Goal: Navigation & Orientation: Find specific page/section

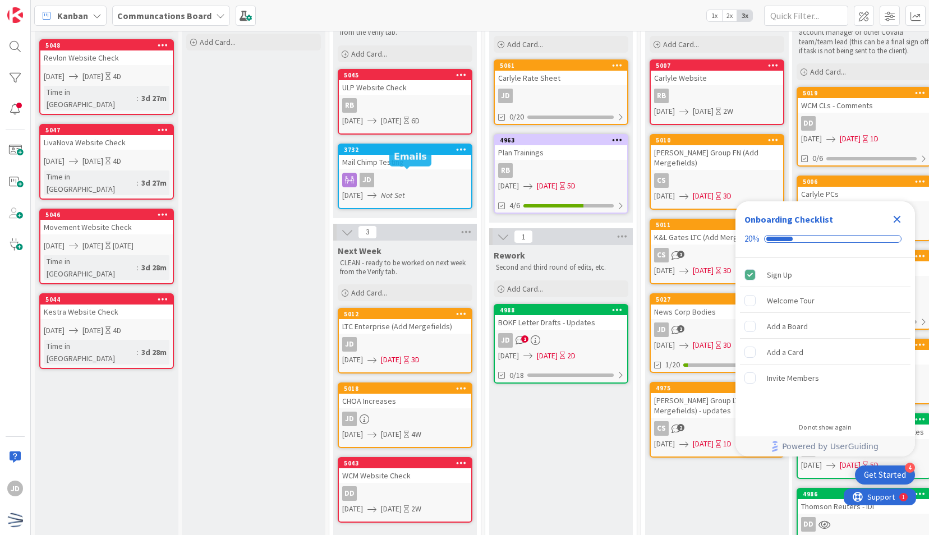
scroll to position [91, 0]
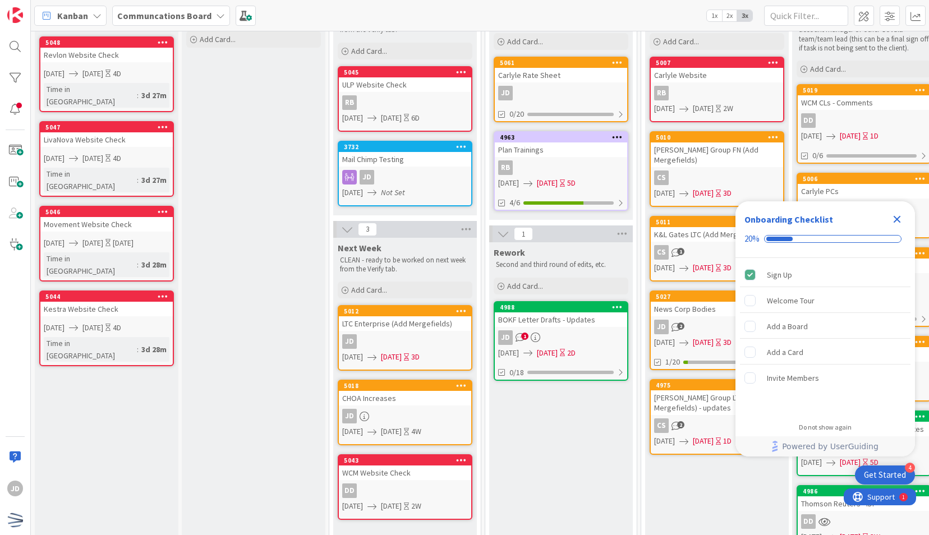
click at [895, 220] on icon "Close Checklist" at bounding box center [897, 219] width 7 height 7
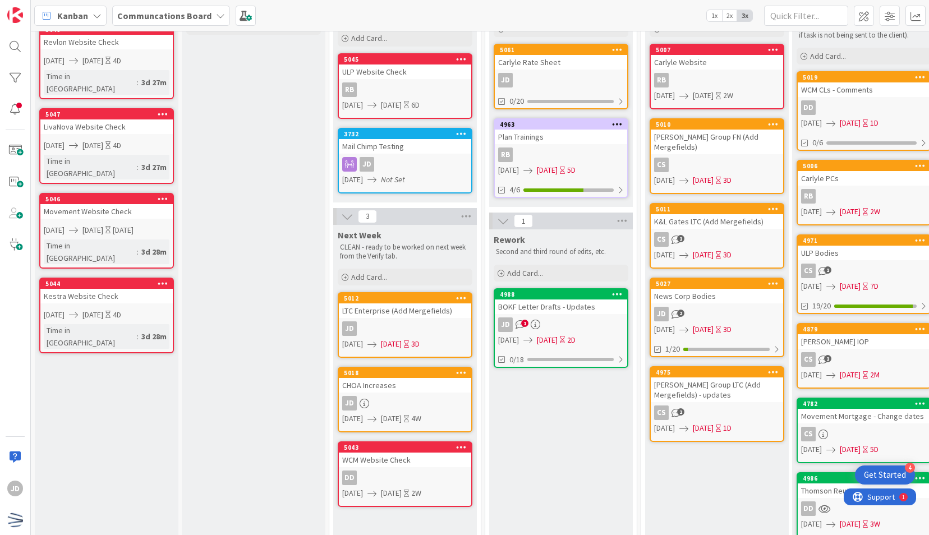
scroll to position [129, 0]
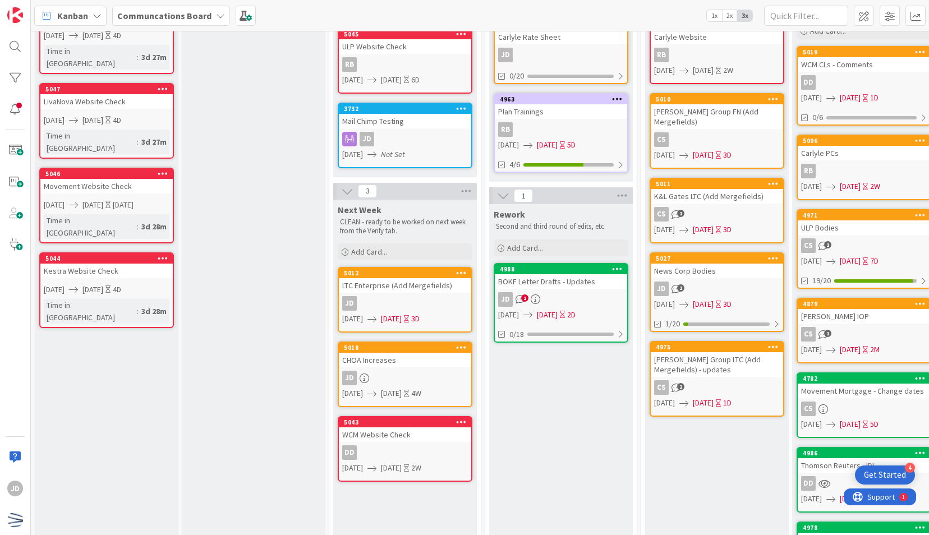
click at [522, 297] on span "1" at bounding box center [524, 298] width 7 height 7
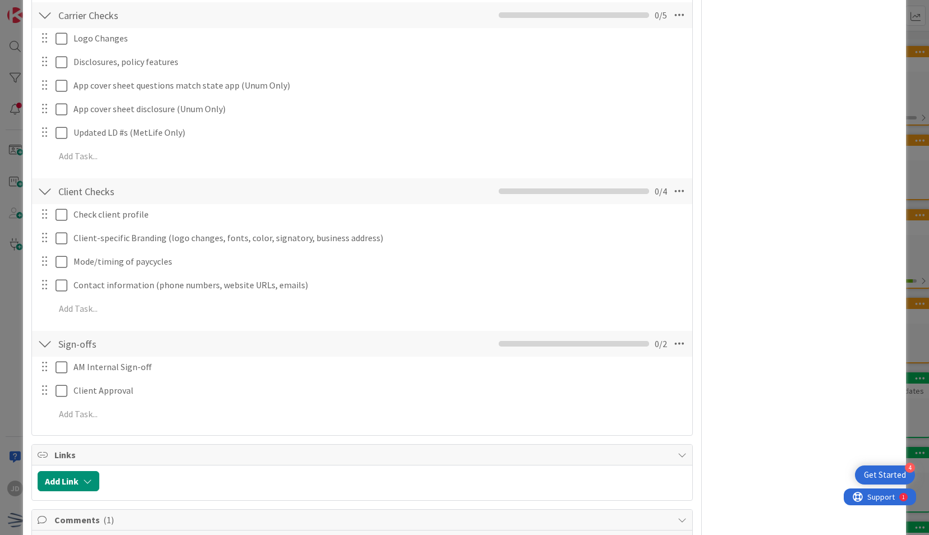
scroll to position [659, 0]
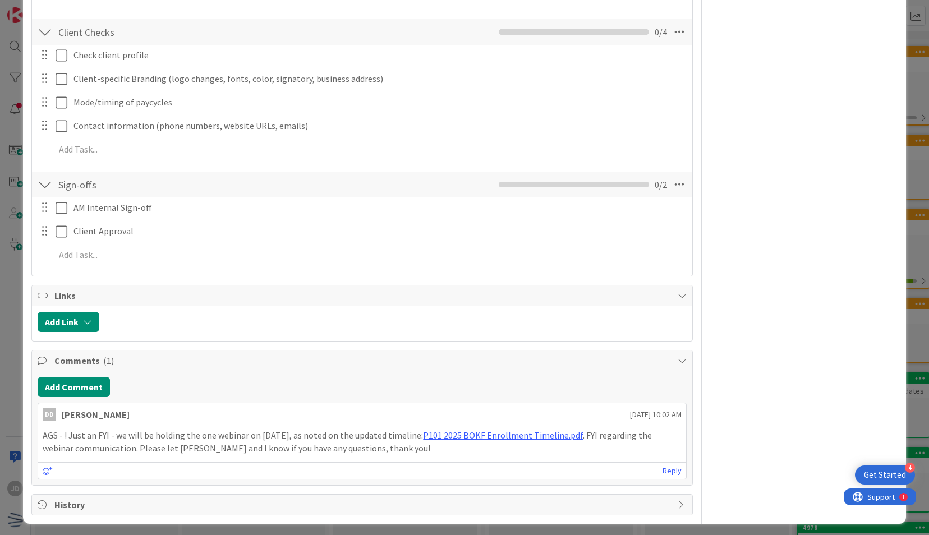
click at [917, 176] on div "ID 4988 Communcations Board Rework Title 29 / 128 BOKF Letter Drafts - Updates …" at bounding box center [464, 267] width 929 height 535
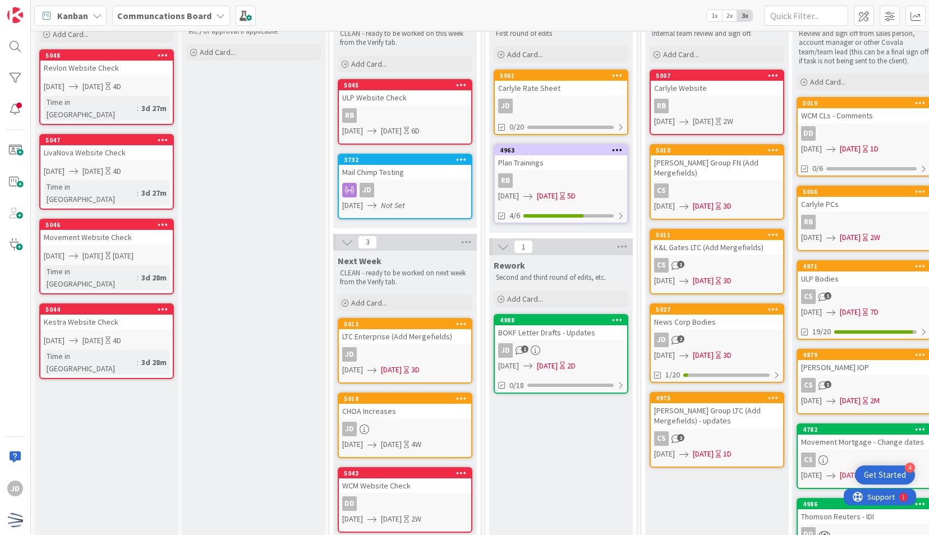
scroll to position [83, 0]
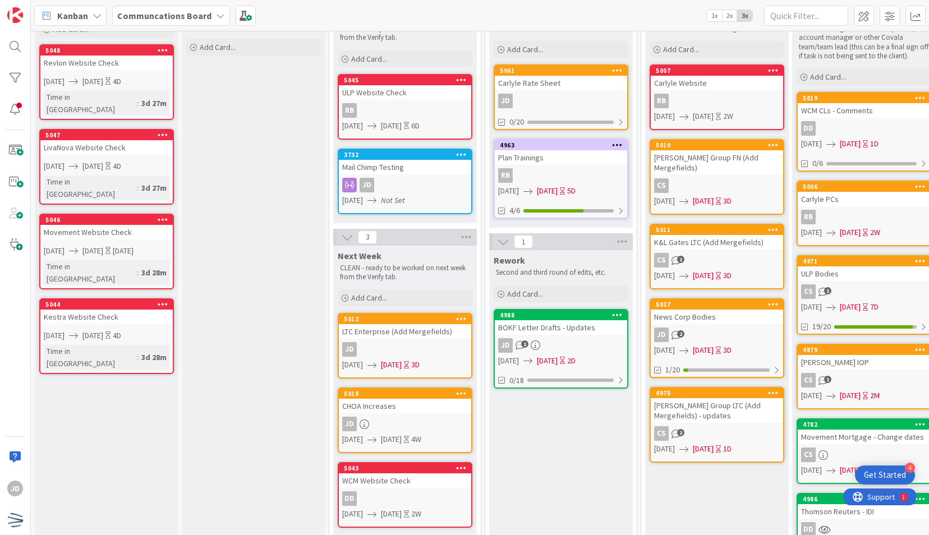
click at [559, 339] on div "JD 1" at bounding box center [561, 345] width 132 height 15
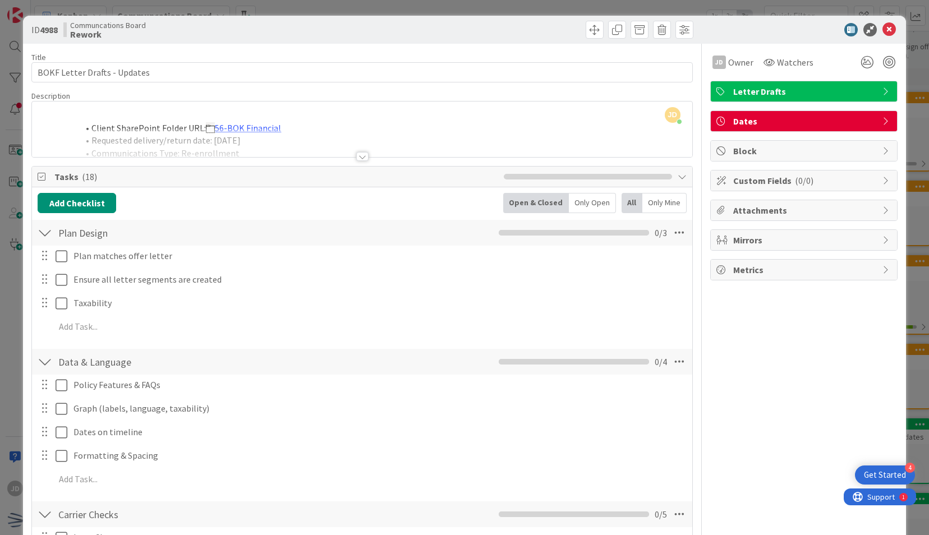
click at [356, 159] on div at bounding box center [362, 156] width 12 height 9
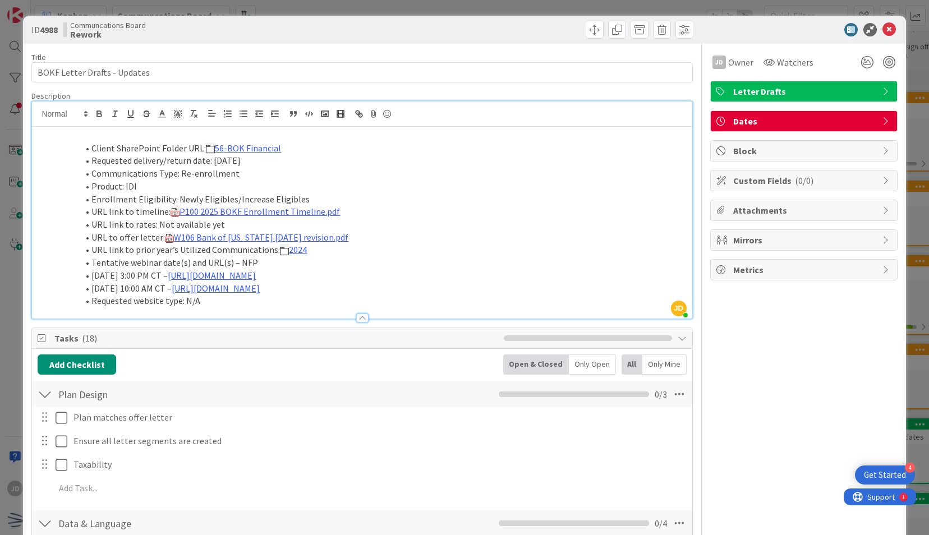
click at [870, 27] on div at bounding box center [798, 29] width 199 height 13
click at [883, 27] on icon at bounding box center [889, 29] width 13 height 13
